Goal: Task Accomplishment & Management: Complete application form

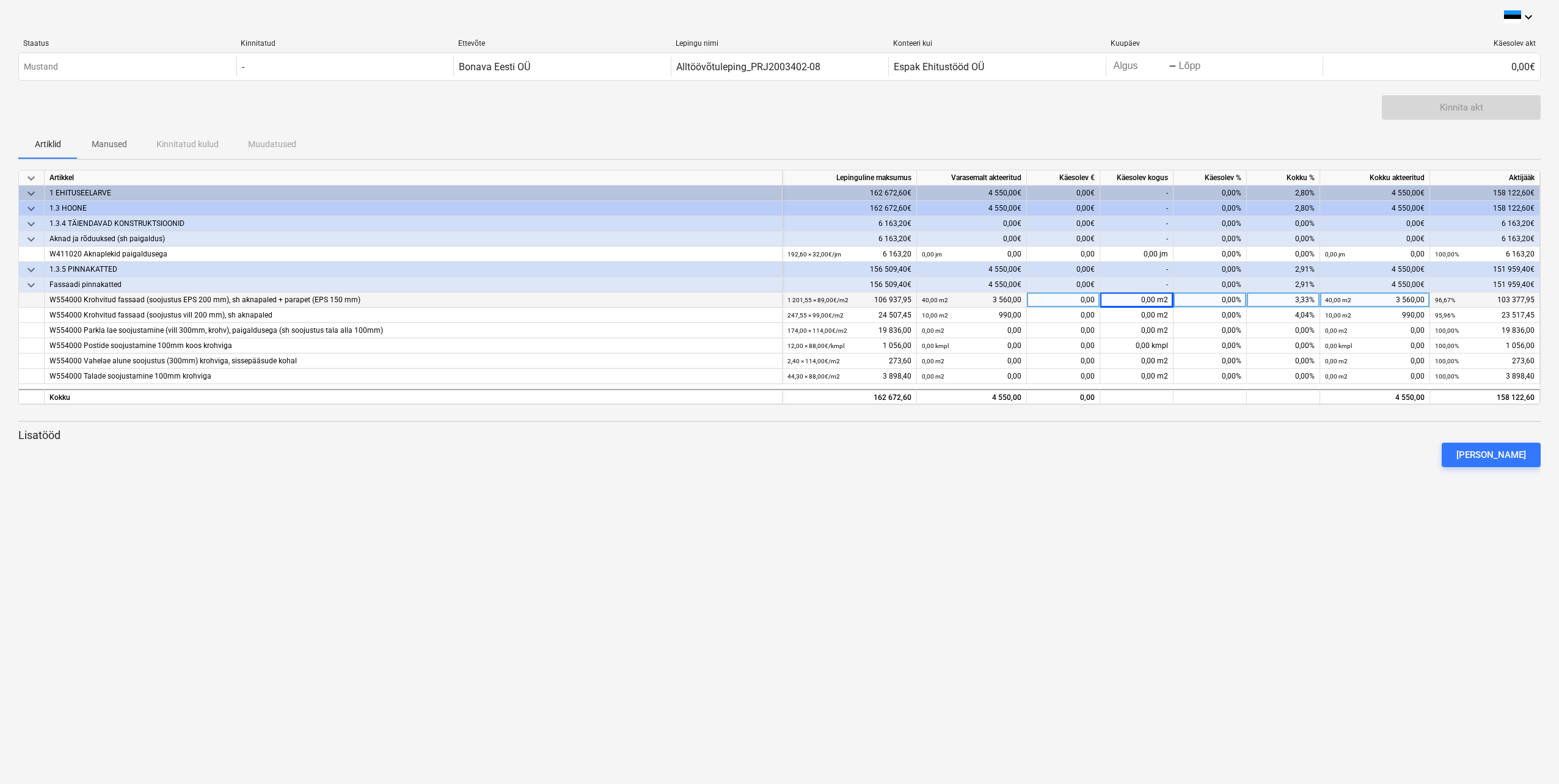
click at [1086, 303] on div "0,00" at bounding box center [1063, 300] width 73 height 16
type input "63540"
type input "12450"
type input "8600"
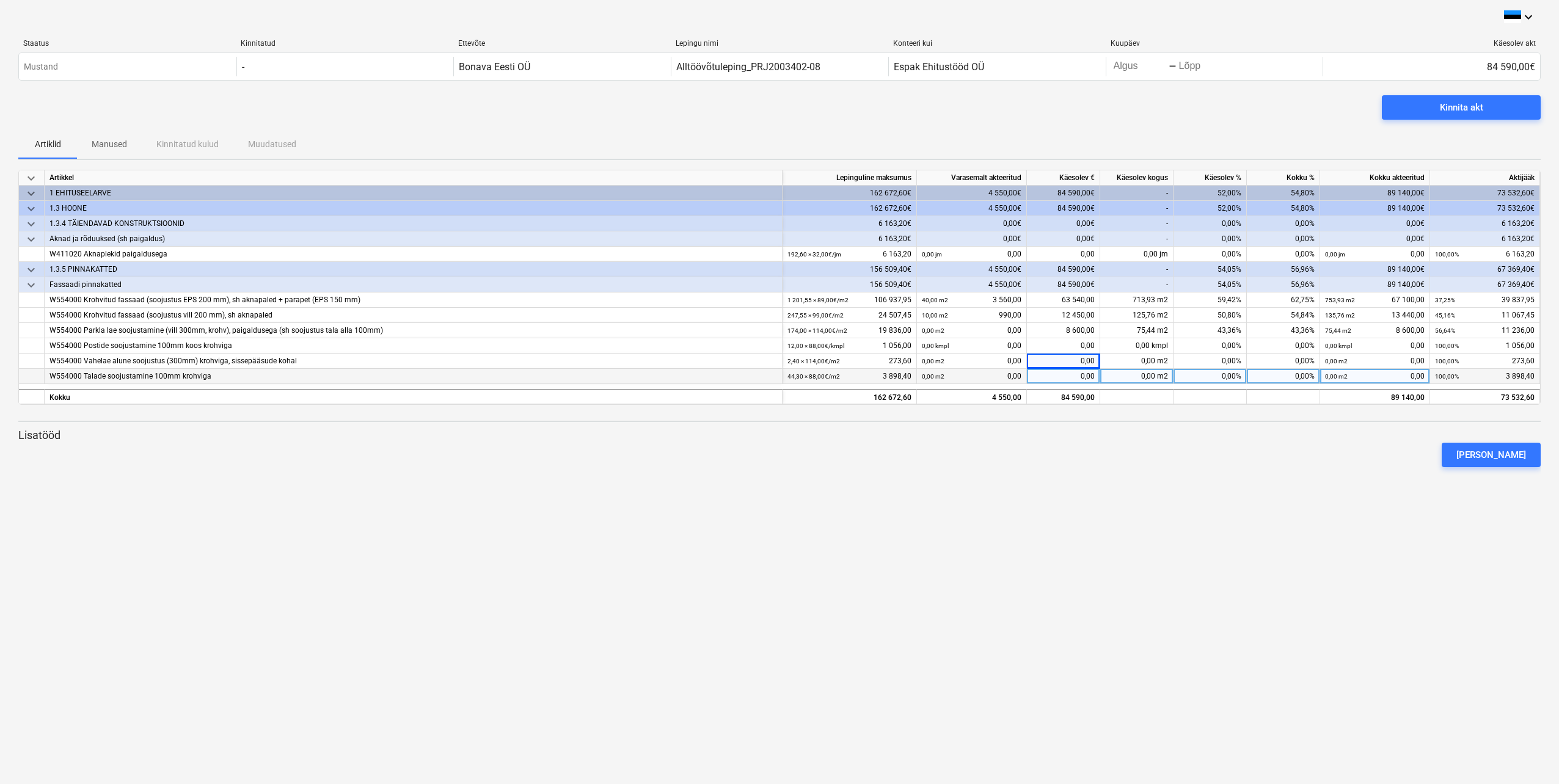
click at [1072, 375] on div "0,00" at bounding box center [1063, 376] width 73 height 16
type input "1200"
type input "59620"
click at [1055, 478] on div "keyboard_arrow_down Staatus Kinnitatud Ettevõte Lepingu nimi Konteeri kui Kuupä…" at bounding box center [780, 392] width 1559 height 784
click at [1072, 300] on div "59 620,00" at bounding box center [1063, 300] width 73 height 16
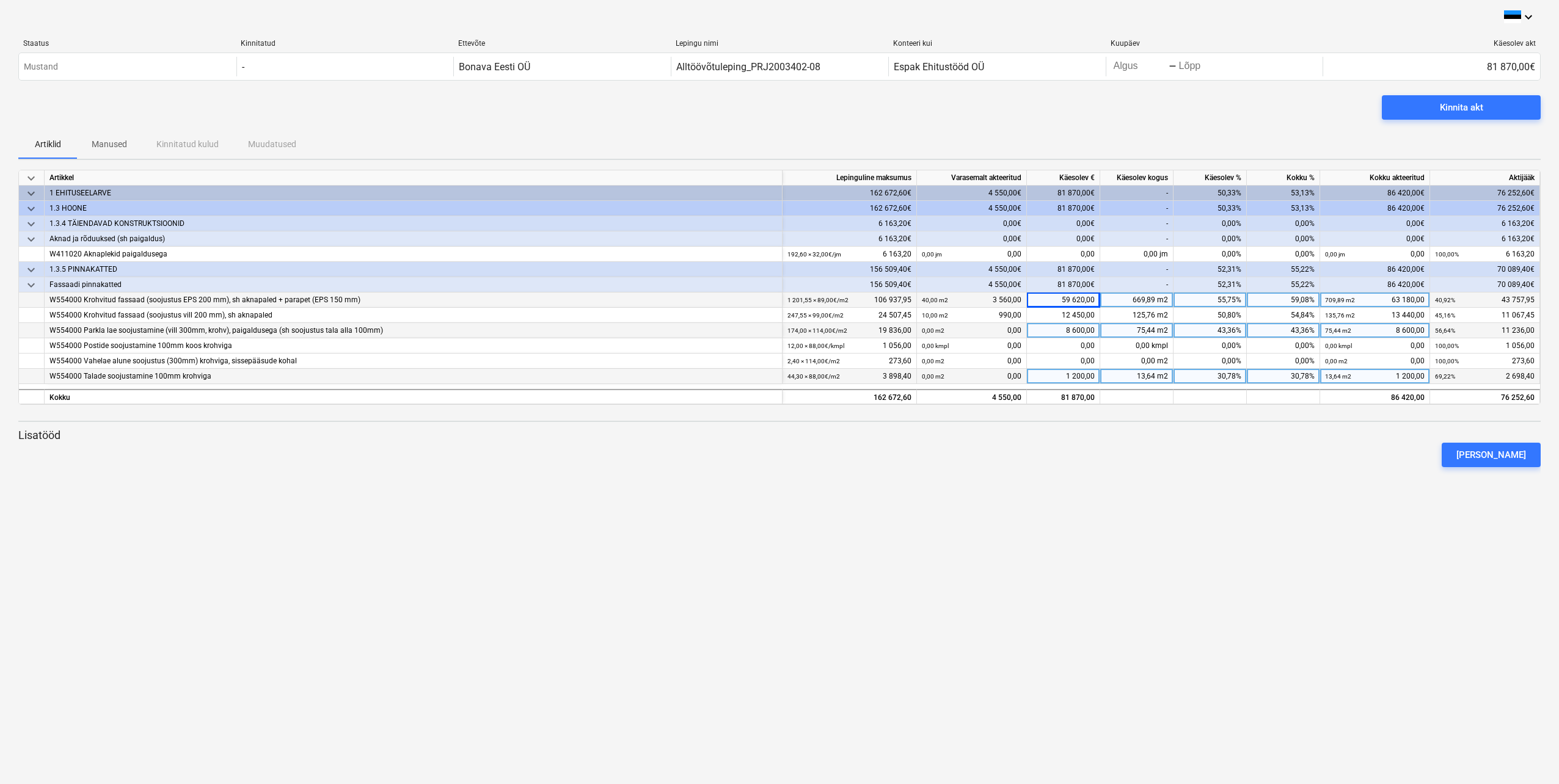
click at [1075, 332] on div "8 600,00" at bounding box center [1063, 331] width 73 height 16
click at [1474, 112] on div "Kinnita akt" at bounding box center [1461, 107] width 43 height 16
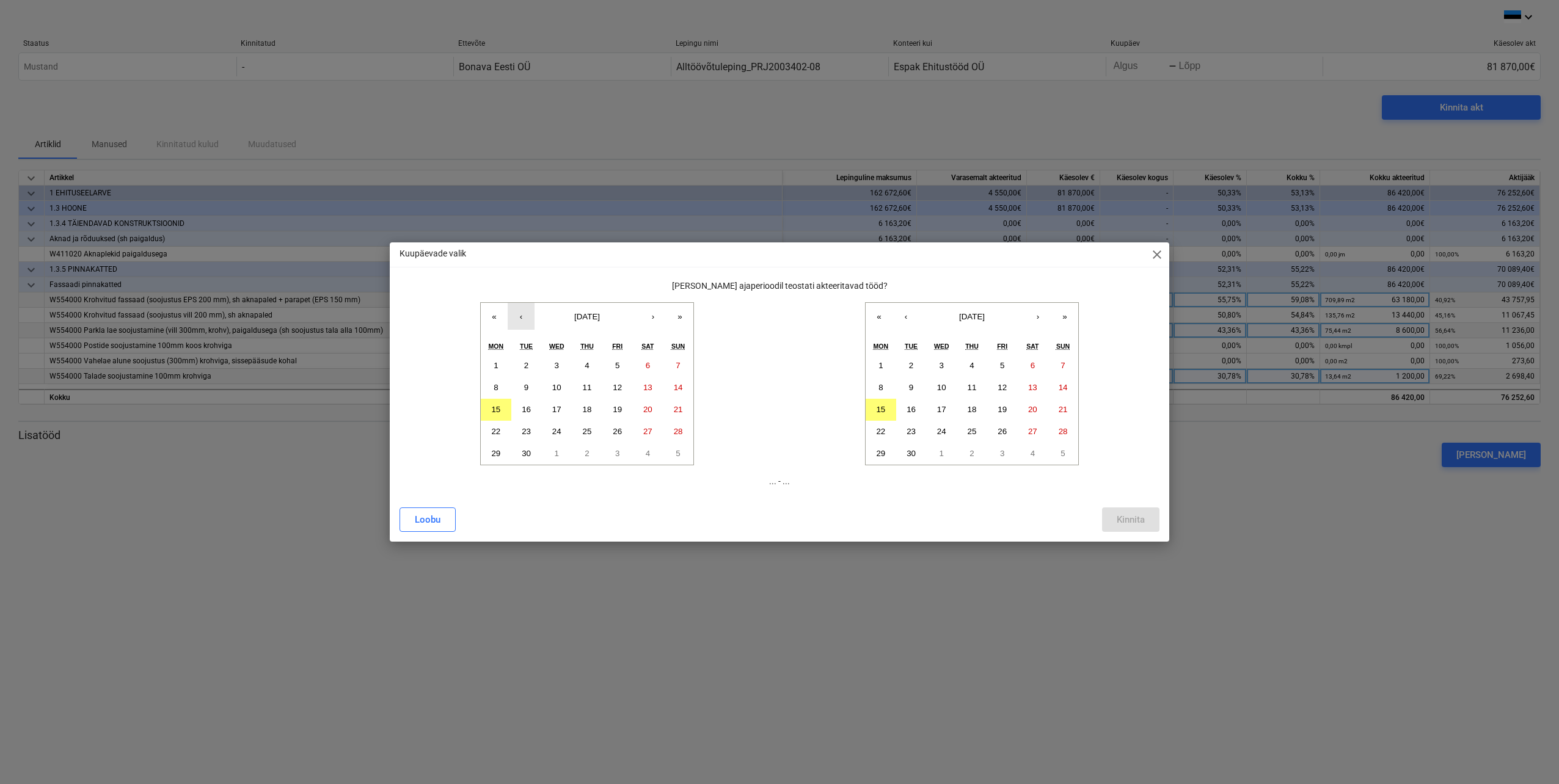
click at [520, 321] on button "‹" at bounding box center [521, 316] width 27 height 27
click at [617, 409] on abbr "15" at bounding box center [617, 410] width 9 height 9
click at [885, 413] on abbr "15" at bounding box center [880, 410] width 9 height 9
click at [1131, 519] on div "Kinnita" at bounding box center [1130, 520] width 28 height 16
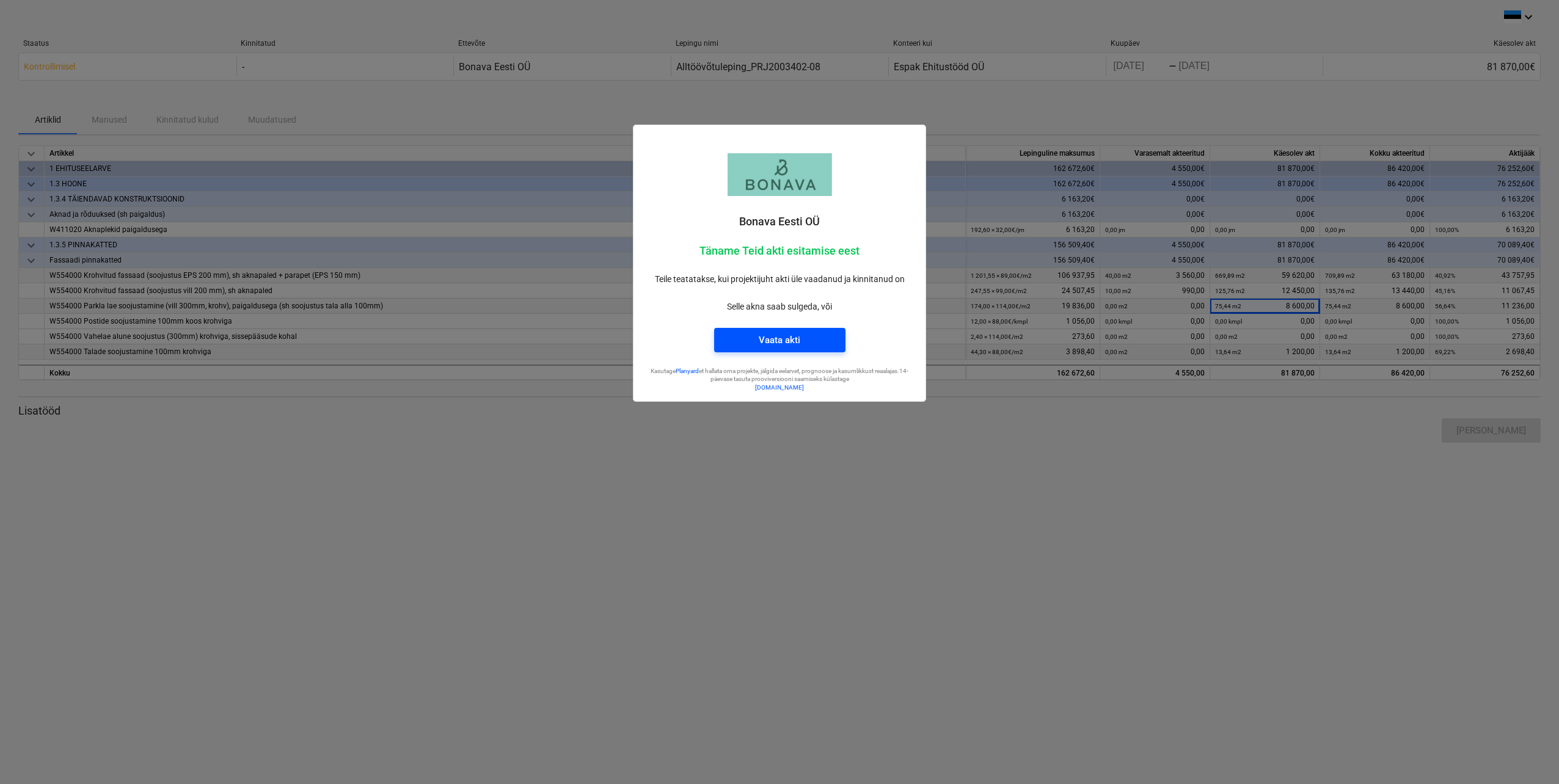
click at [786, 339] on div "Vaata akti" at bounding box center [780, 340] width 42 height 16
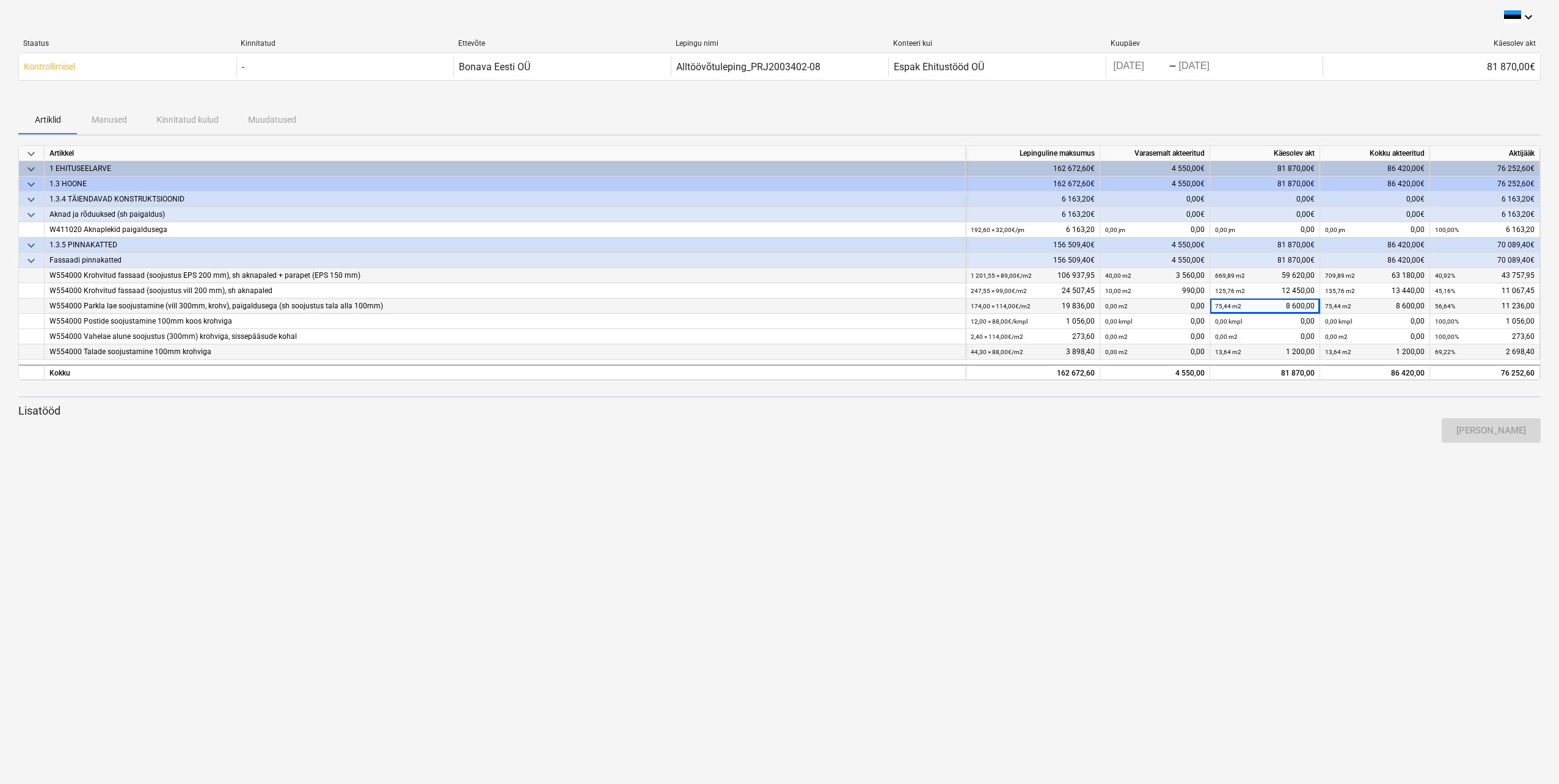
click at [1517, 43] on div "Käesolev akt" at bounding box center [1432, 43] width 208 height 8
